Goal: Obtain resource: Obtain resource

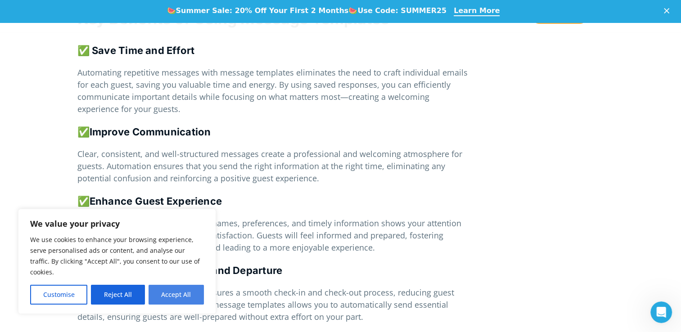
click at [185, 301] on button "Accept All" at bounding box center [176, 295] width 55 height 20
checkbox input "true"
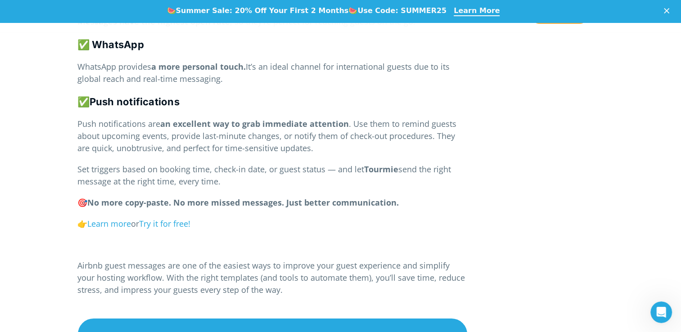
scroll to position [6348, 0]
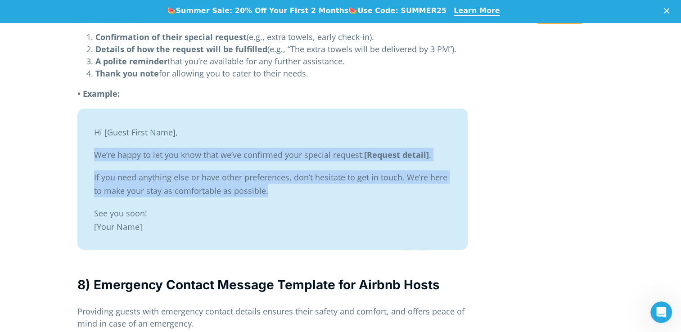
scroll to position [5153, 0]
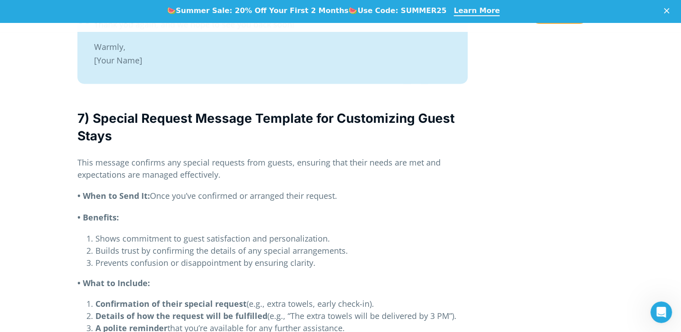
scroll to position [4889, 0]
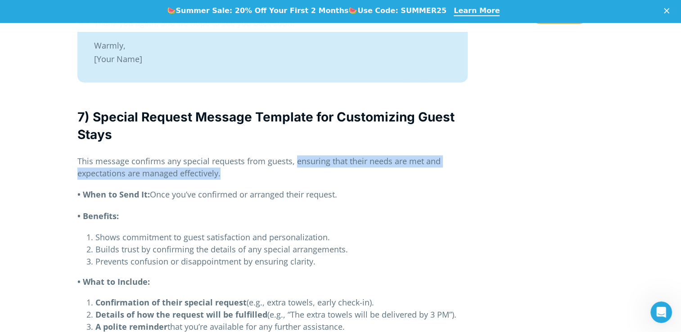
copy p "ensuring that their needs are met and expectations are managed effectively."
